Goal: Information Seeking & Learning: Understand process/instructions

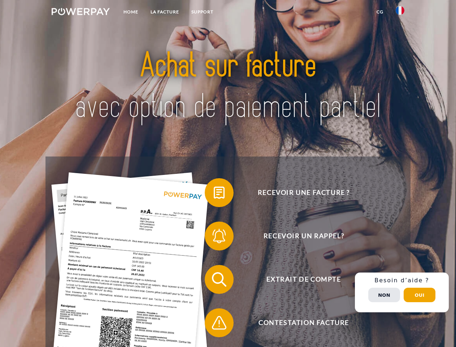
click at [81, 13] on img at bounding box center [81, 11] width 58 height 7
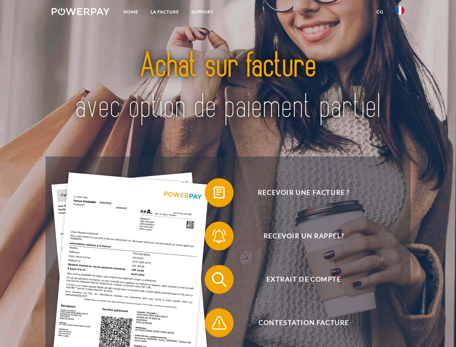
click at [400, 13] on img at bounding box center [400, 10] width 9 height 9
click at [380, 12] on link "CG" at bounding box center [379, 11] width 19 height 13
click at [214, 194] on span at bounding box center [208, 192] width 36 height 36
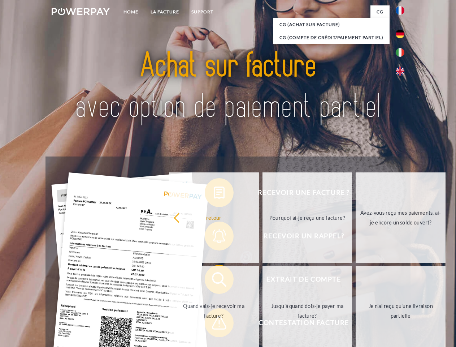
click at [214, 237] on div "Recevoir une facture ? Recevoir un rappel? Extrait de compte retour" at bounding box center [227, 300] width 365 height 289
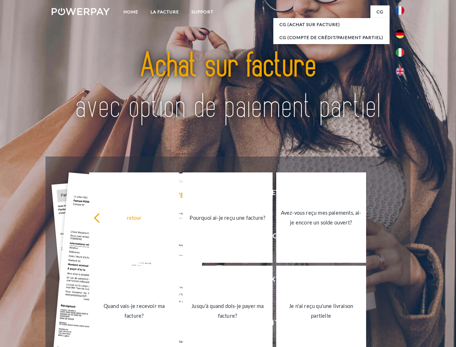
click at [214, 280] on link "Jusqu'à quand dois-je payer ma facture?" at bounding box center [228, 310] width 90 height 90
click at [214, 324] on span at bounding box center [208, 322] width 36 height 36
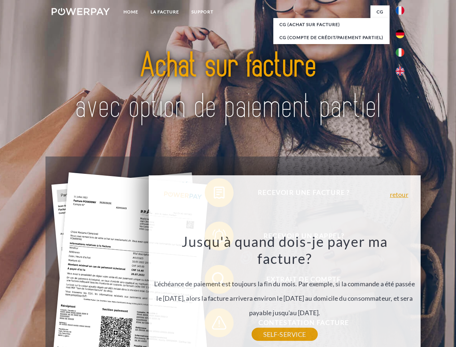
click at [402, 292] on div "Recevoir une facture ? Recevoir un rappel? Extrait de compte retour" at bounding box center [227, 300] width 365 height 289
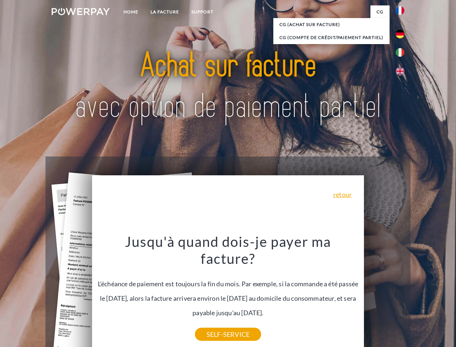
click at [384, 293] on span "Extrait de compte" at bounding box center [303, 279] width 177 height 29
click at [419, 295] on header "Home LA FACTURE Support" at bounding box center [228, 249] width 456 height 499
